Goal: Information Seeking & Learning: Learn about a topic

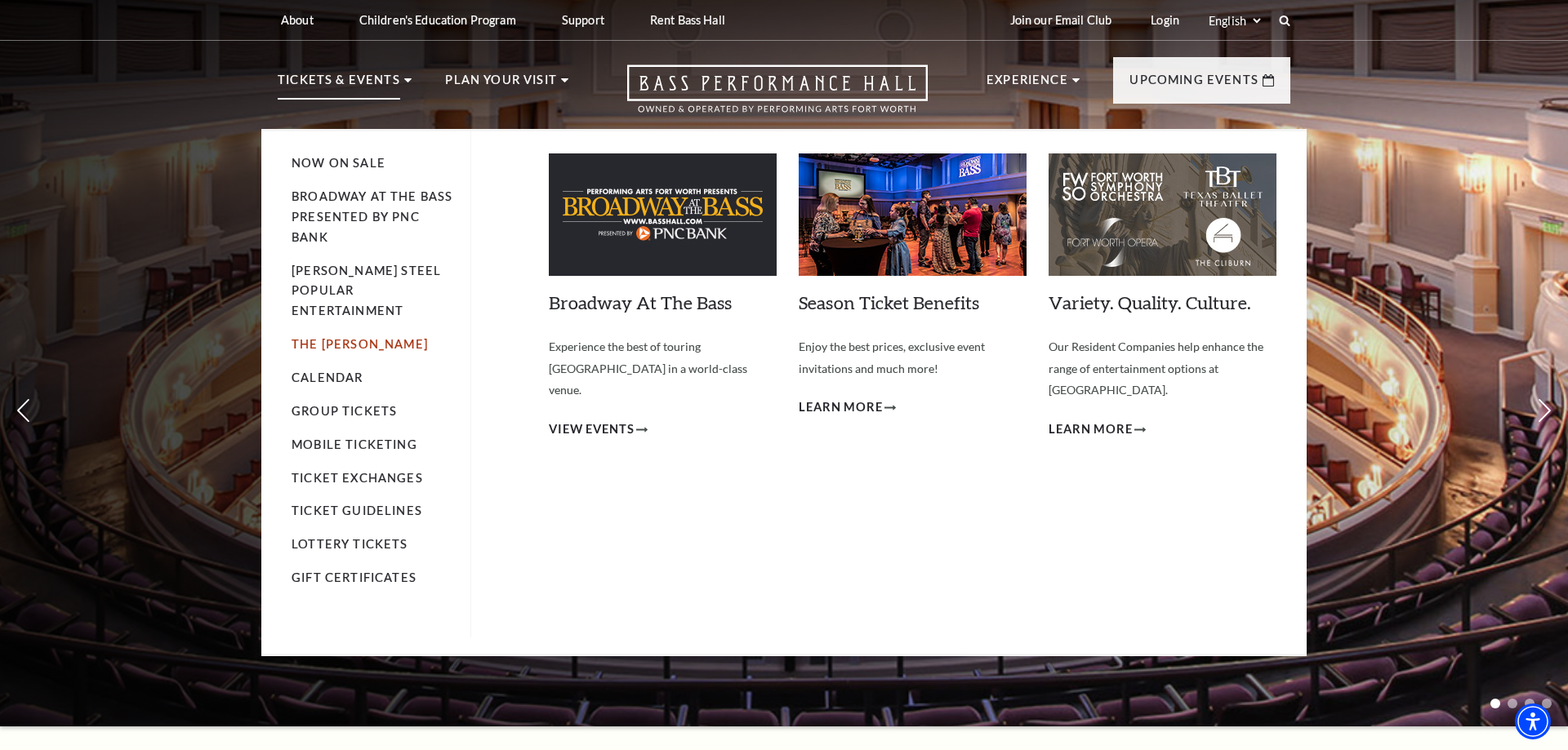
click at [317, 337] on link "The [PERSON_NAME]" at bounding box center [360, 344] width 137 height 14
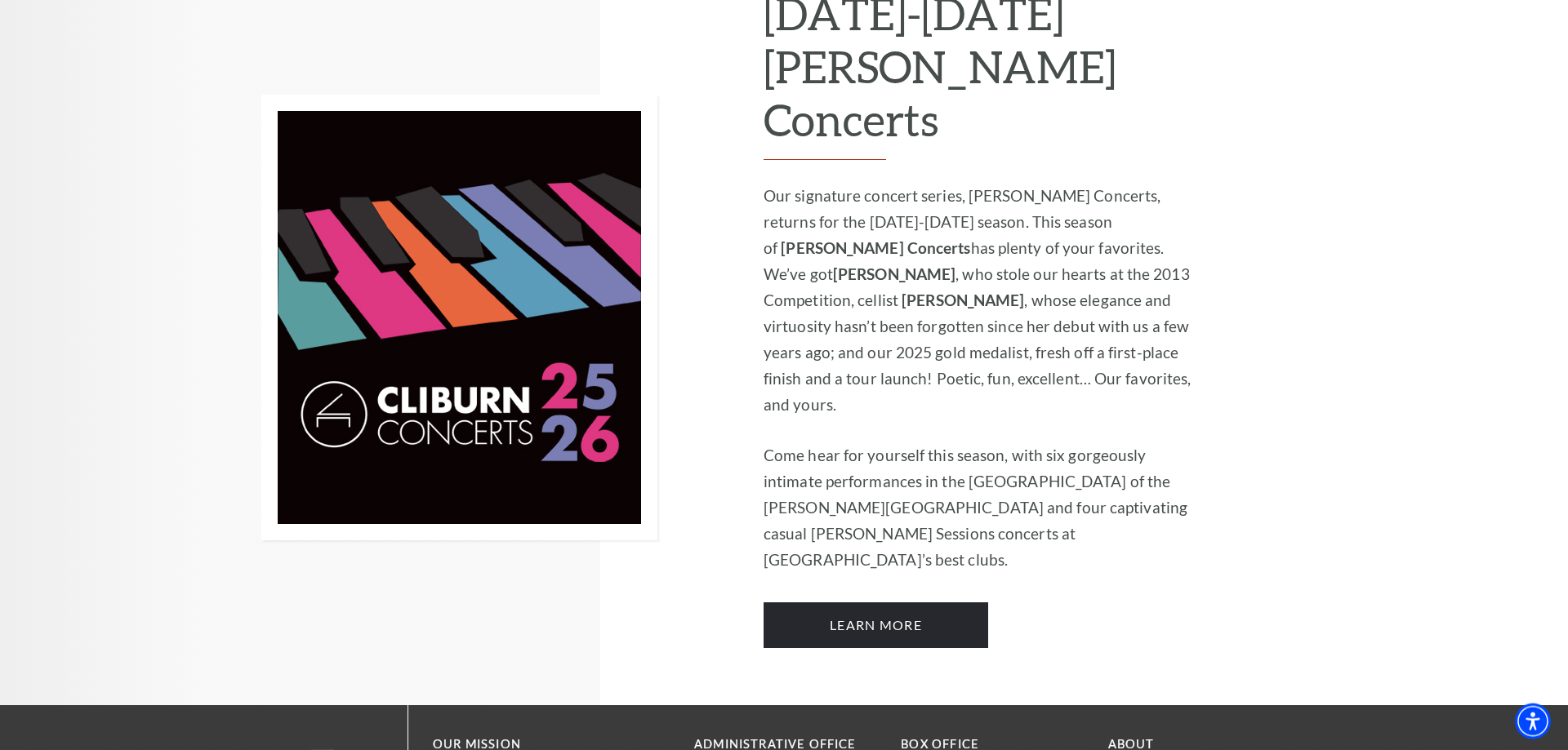
scroll to position [1249, 0]
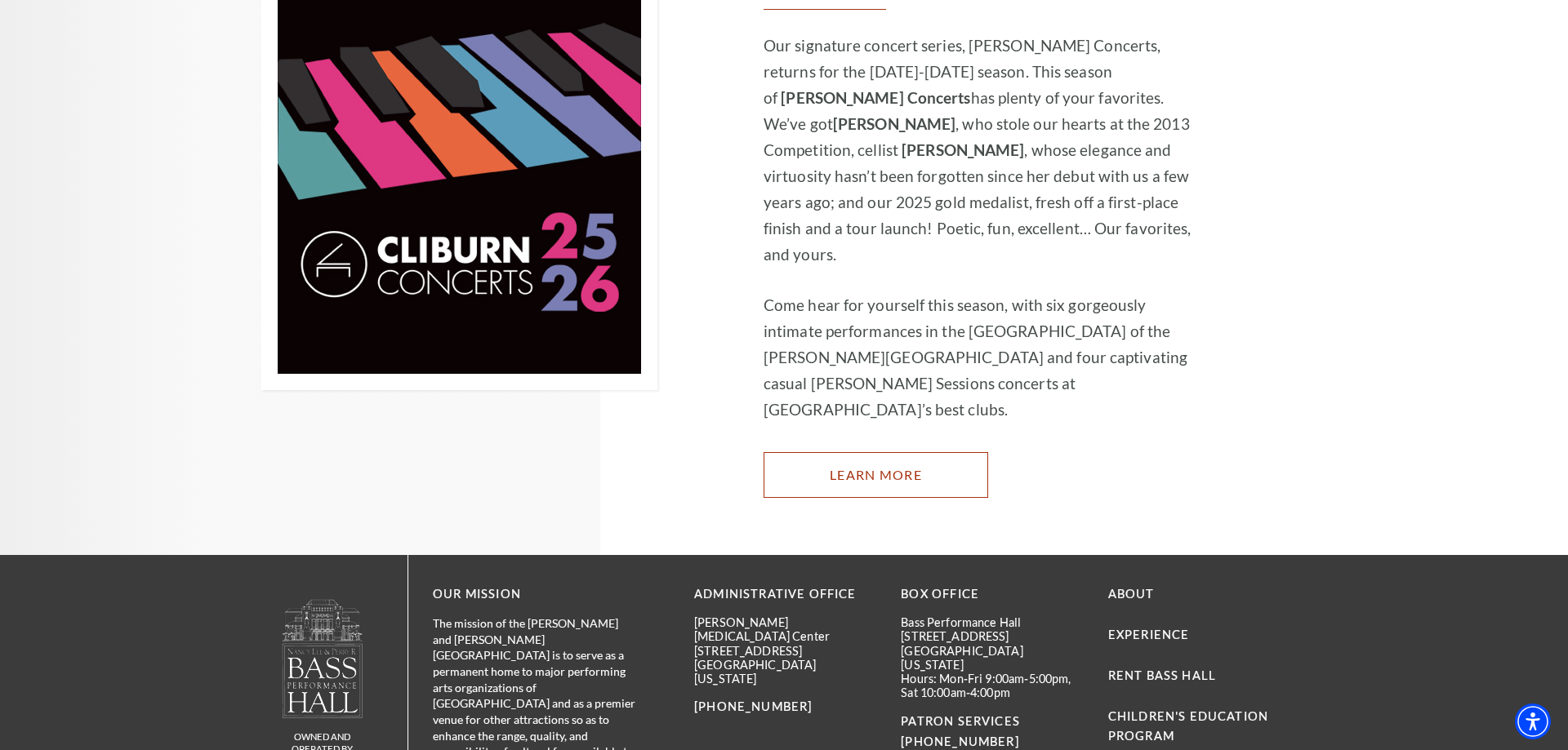
click at [885, 452] on link "Learn More" at bounding box center [876, 475] width 224 height 46
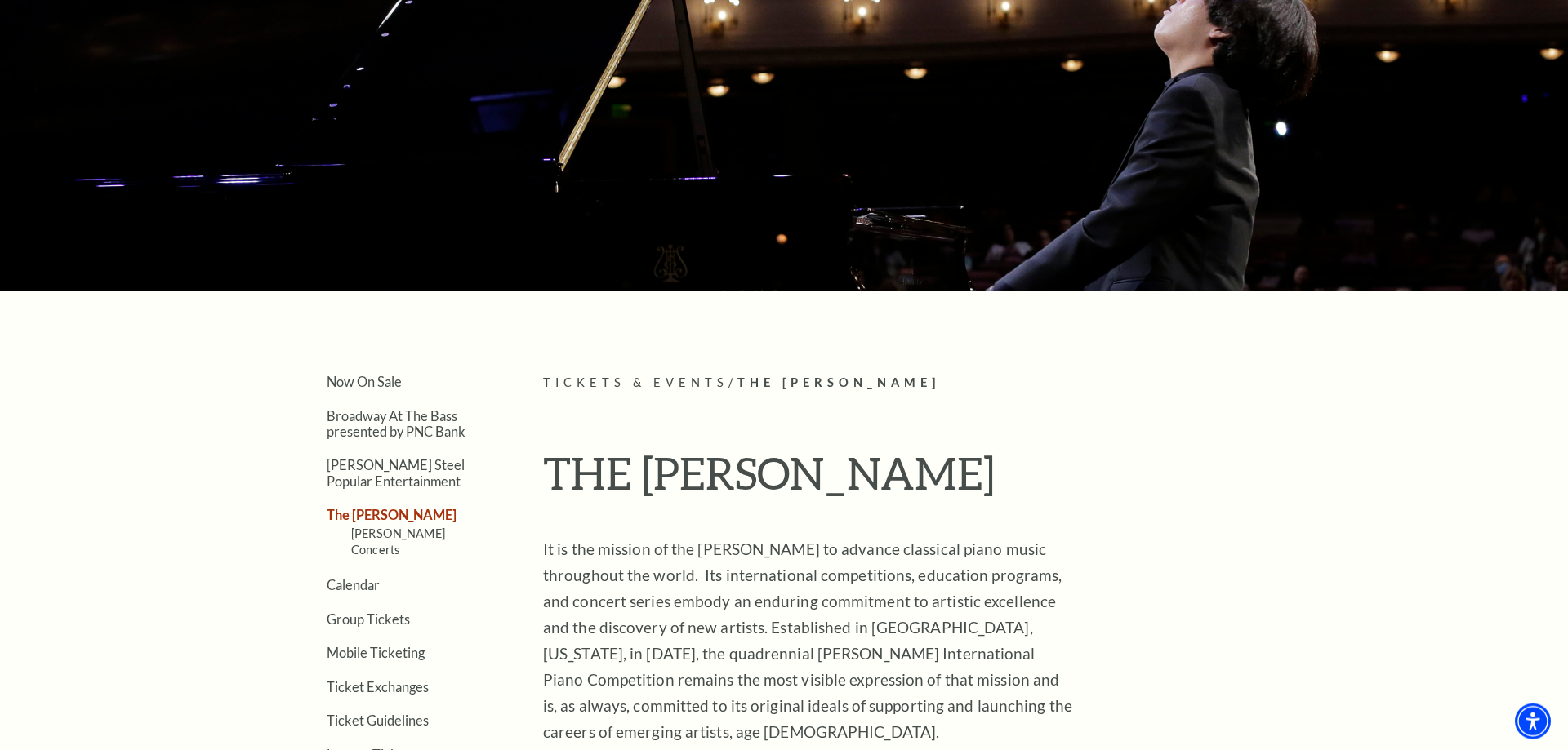
scroll to position [99, 0]
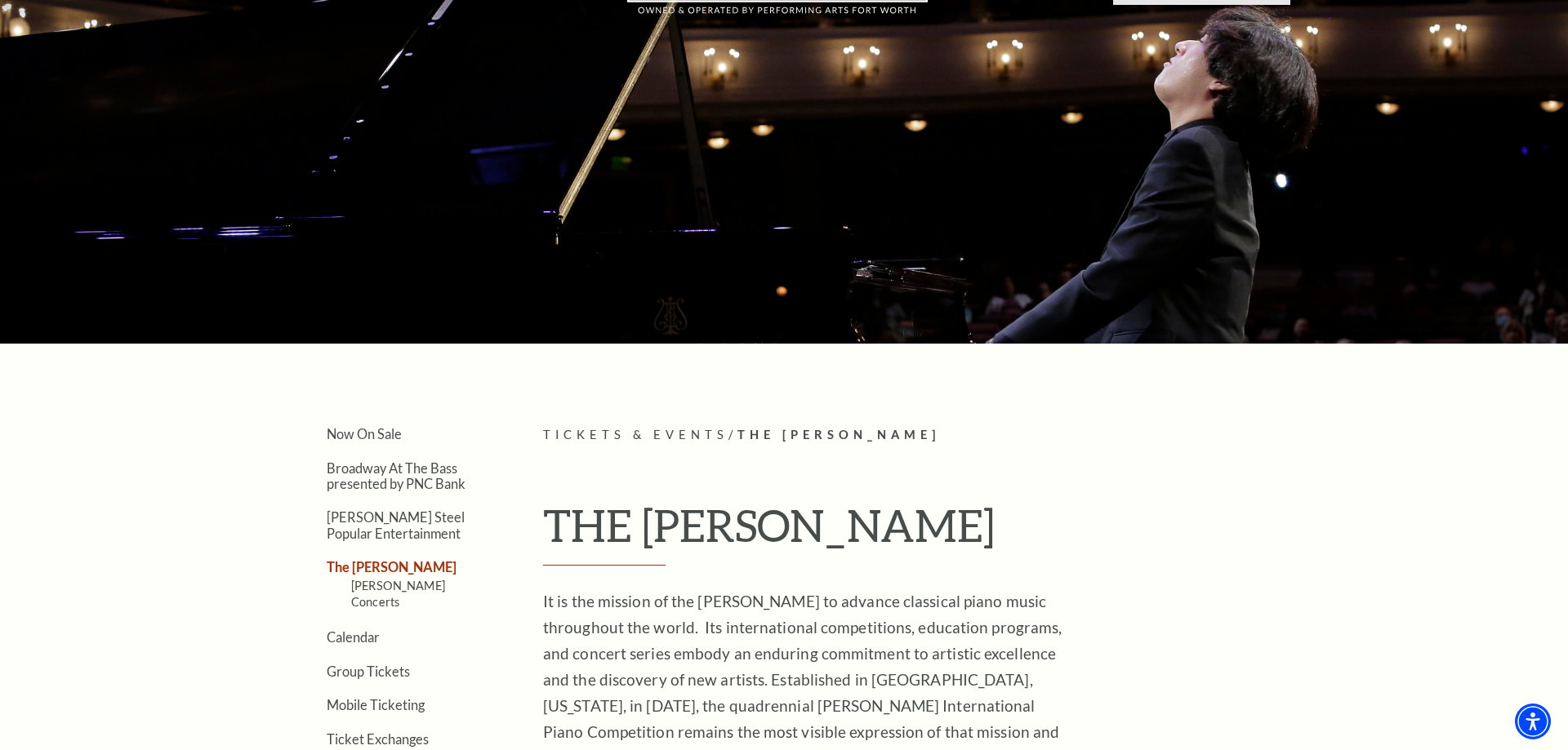
click at [293, 447] on ul "Now On Sale Broadway At The Bass presented by PNC Bank Irwin Steel Popular Ente…" at bounding box center [386, 636] width 217 height 422
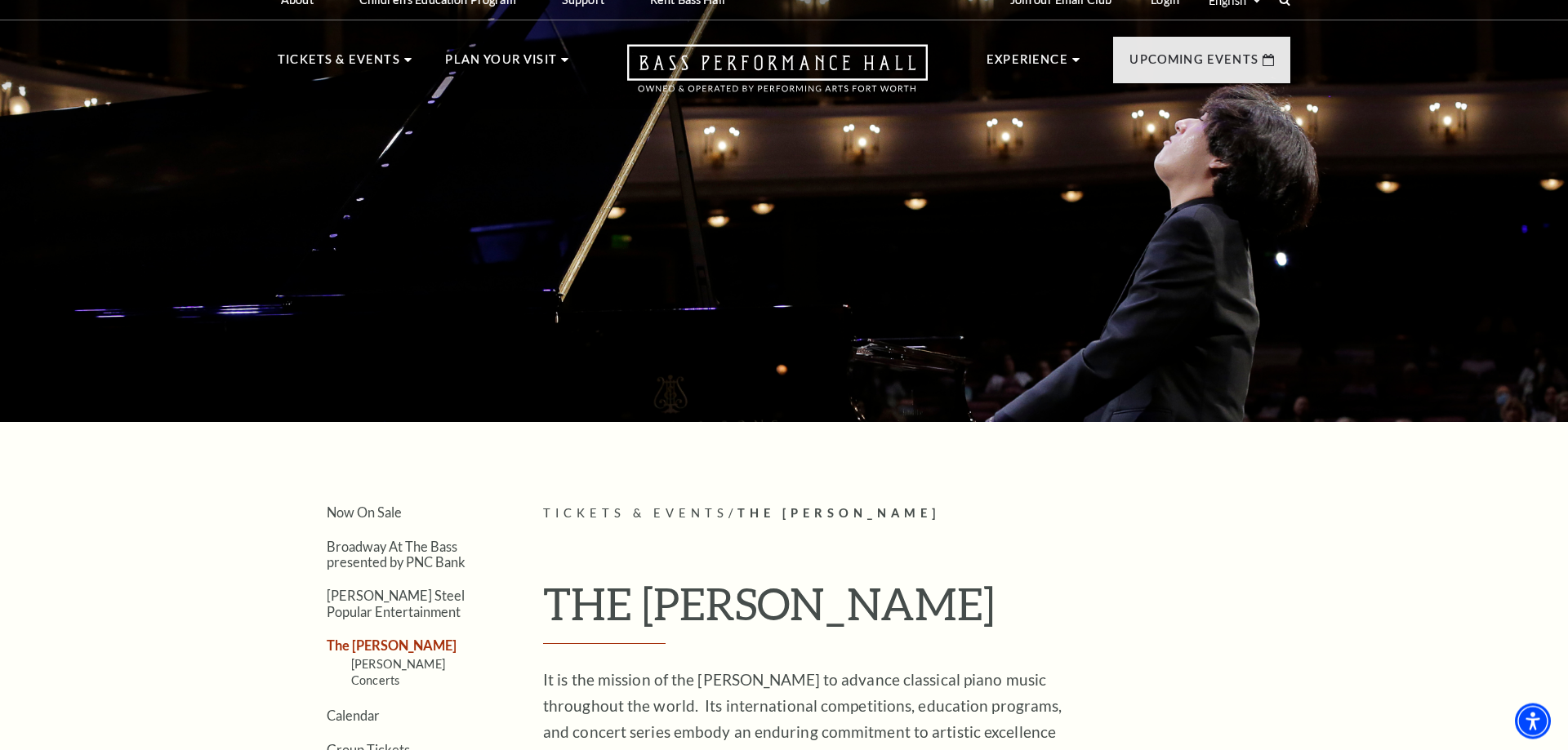
scroll to position [0, 0]
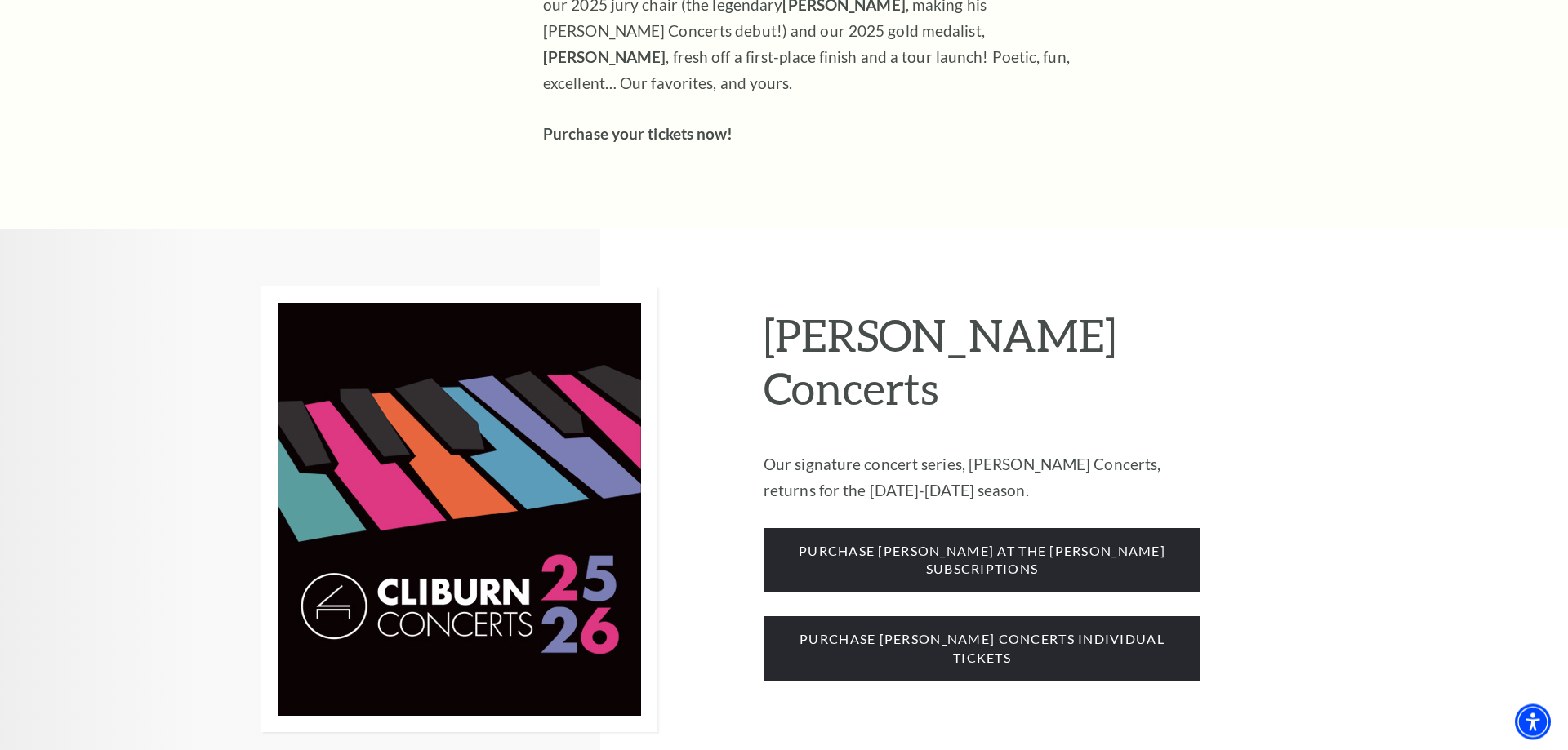
scroll to position [1249, 0]
